Goal: Information Seeking & Learning: Learn about a topic

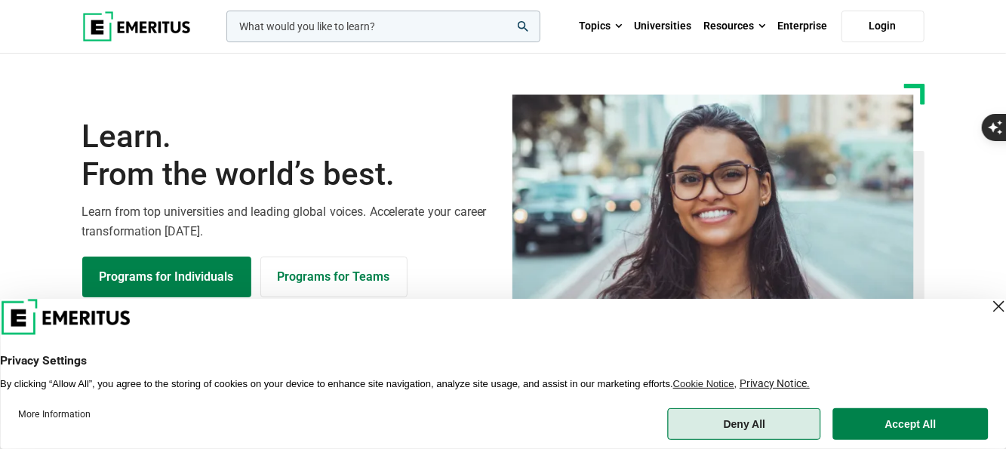
click at [754, 421] on button "Deny All" at bounding box center [744, 424] width 153 height 32
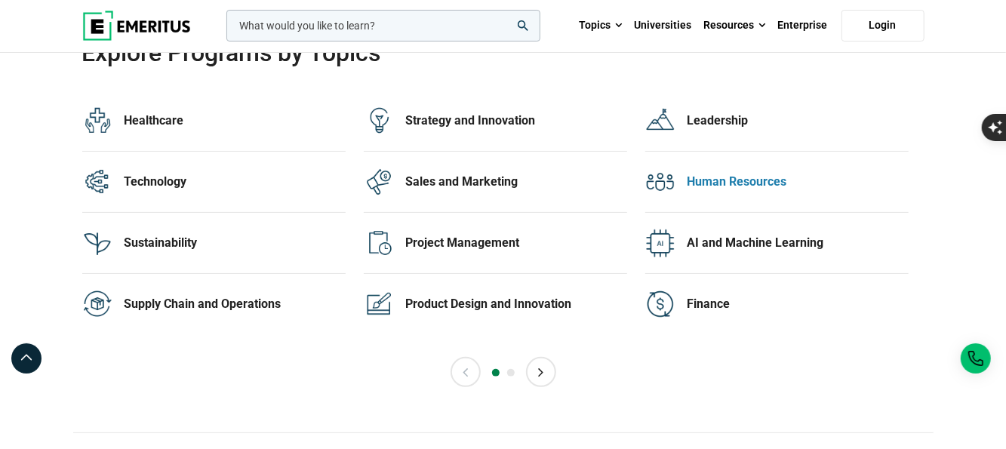
scroll to position [3046, 0]
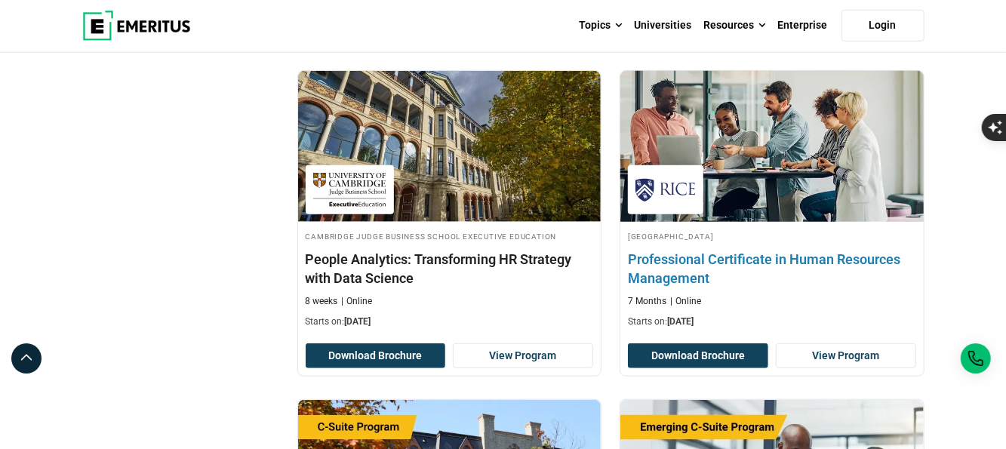
scroll to position [527, 0]
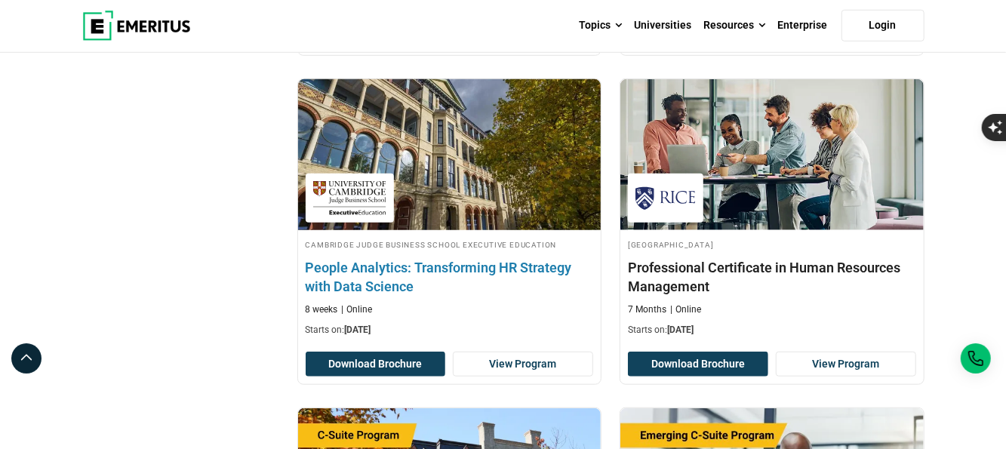
click at [428, 180] on img at bounding box center [449, 155] width 334 height 166
